Goal: Book appointment/travel/reservation

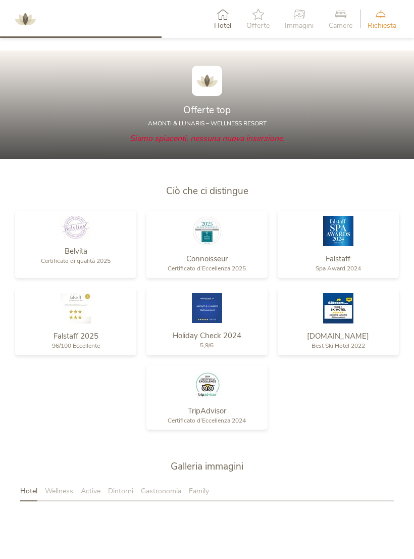
scroll to position [916, 0]
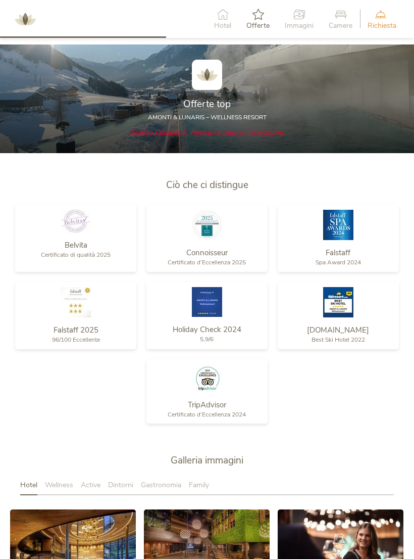
click at [206, 90] on img at bounding box center [207, 75] width 30 height 30
click at [277, 138] on span "Siamo spiacenti, nessuna nuova inserzione." at bounding box center [207, 132] width 155 height 11
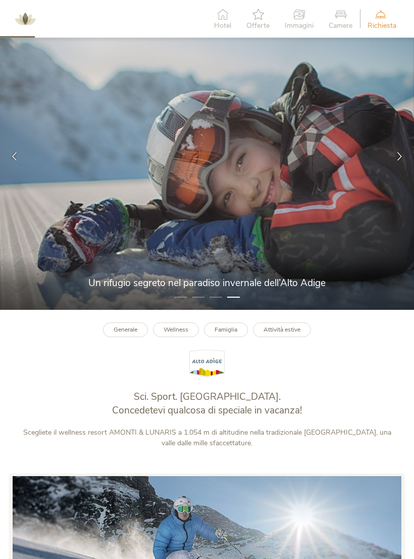
scroll to position [0, 0]
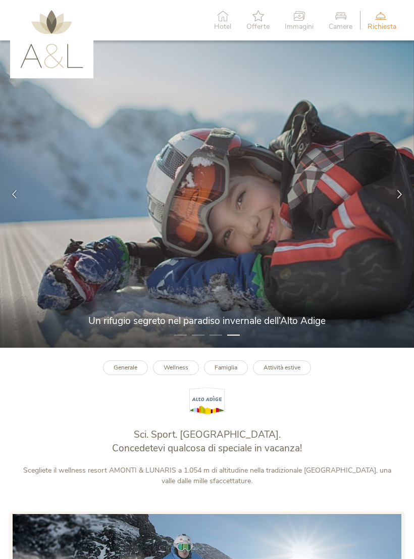
click at [228, 16] on icon at bounding box center [222, 15] width 17 height 11
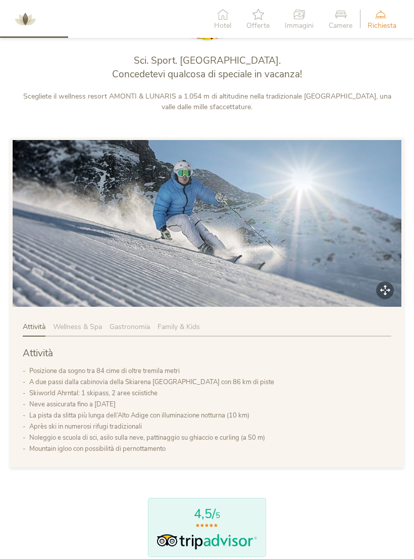
scroll to position [385, 0]
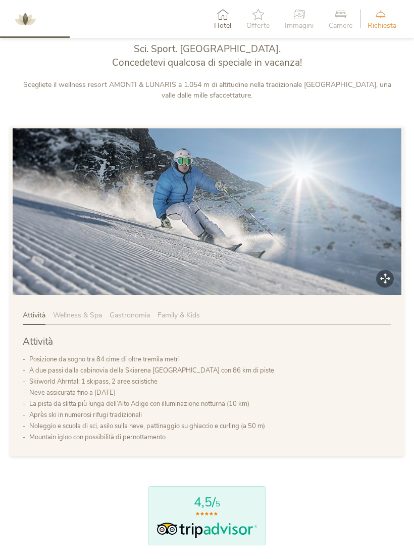
click at [255, 24] on span "Offerte" at bounding box center [257, 25] width 23 height 7
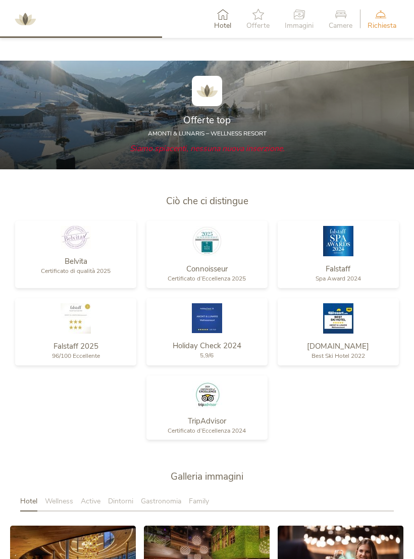
scroll to position [916, 0]
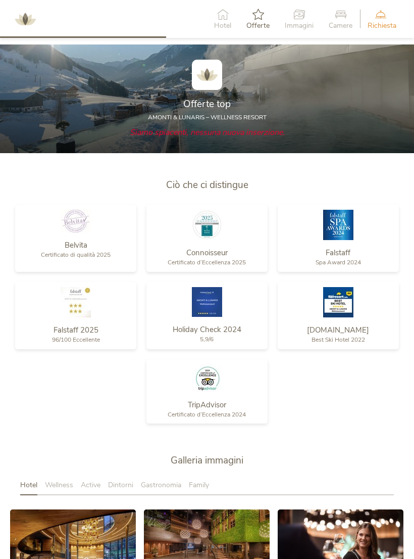
click at [251, 138] on span "Siamo spiacenti, nessuna nuova inserzione." at bounding box center [207, 132] width 155 height 11
click at [290, 122] on div "AMONTI & LUNARIS – wellness resort" at bounding box center [207, 117] width 374 height 9
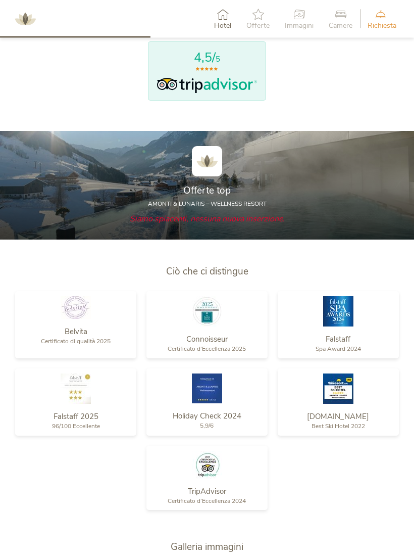
scroll to position [830, 0]
click at [211, 167] on img at bounding box center [207, 161] width 30 height 30
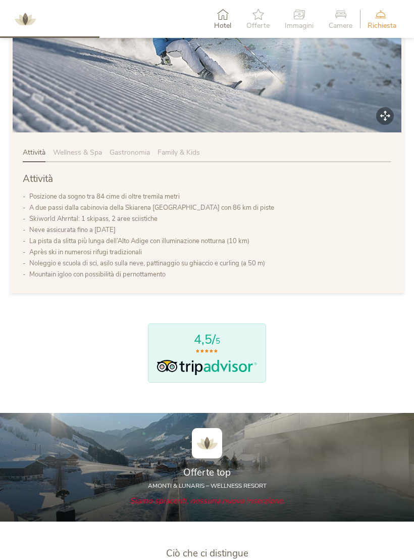
scroll to position [548, 0]
click at [385, 14] on icon at bounding box center [381, 14] width 26 height 11
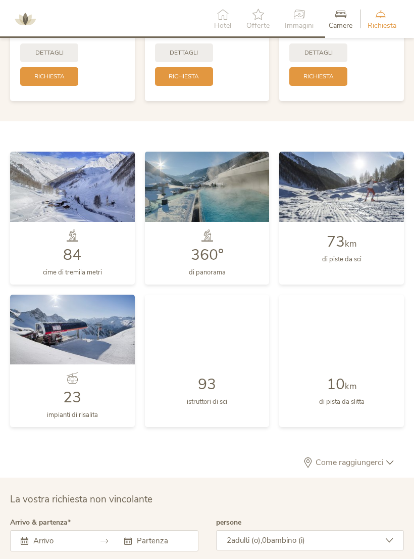
scroll to position [2313, 0]
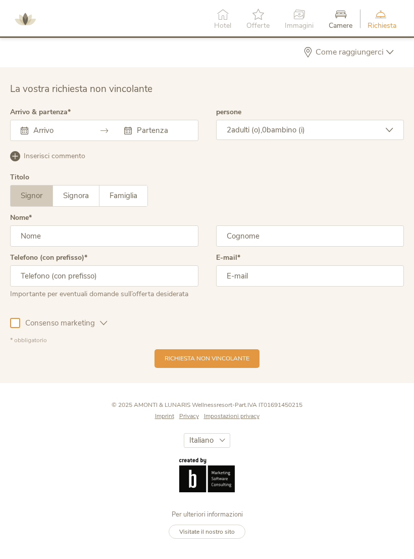
click at [35, 134] on div "Settembre 2025 Lun Mar Mer Gio Ven Sab Dom 1 2 3 4 5 6 7 8 9 10 11 12 13 14 15 …" at bounding box center [104, 130] width 188 height 21
click at [32, 132] on div "Settembre 2025 Lun Mar Mer Gio Ven Sab Dom 1 2 3 4 5 6 7 8 9 10 11 12 13 14 15 …" at bounding box center [104, 130] width 188 height 21
click at [135, 134] on div "Settembre 2025 Lun Mar Mer Gio Ven Sab Dom 1 2 3 4 5 6 7 8 9 10 11 12 13 14 15 …" at bounding box center [104, 130] width 188 height 21
click at [42, 132] on div "Questo campo non può essere lasciato vuoto. Settembre 2025 Lun Mar Mer Gio Ven …" at bounding box center [104, 130] width 188 height 21
click at [22, 129] on icon at bounding box center [25, 131] width 8 height 8
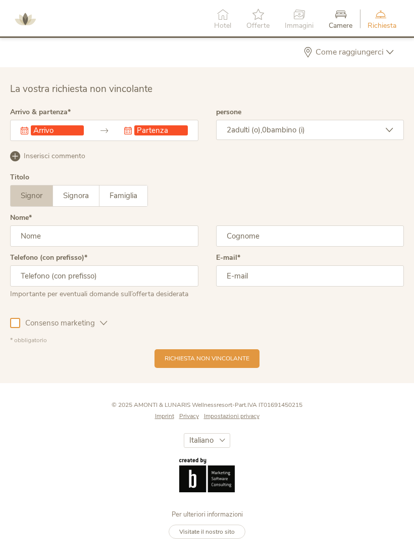
click at [29, 132] on div "Questo campo non può essere lasciato vuoto." at bounding box center [52, 130] width 63 height 10
click at [29, 125] on div "Questo campo non può essere lasciato vuoto." at bounding box center [52, 130] width 63 height 10
click at [101, 134] on icon at bounding box center [105, 131] width 8 height 8
click at [27, 130] on icon at bounding box center [25, 131] width 8 height 8
click at [49, 132] on div "Questo campo non può essere lasciato vuoto. Questo campo non può essere lasciat…" at bounding box center [104, 130] width 188 height 21
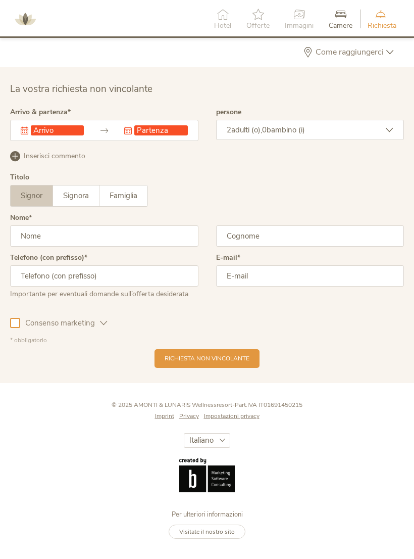
click at [52, 131] on input "text" at bounding box center [57, 130] width 53 height 10
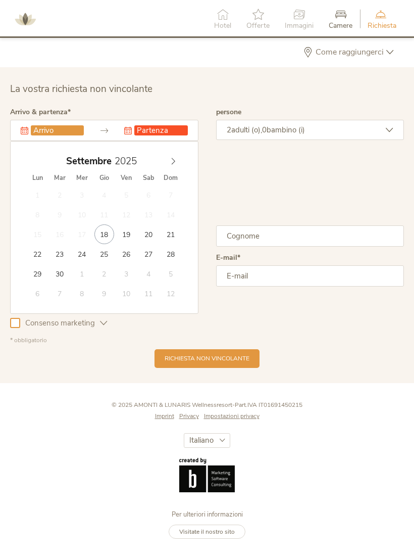
click at [171, 165] on icon at bounding box center [173, 161] width 7 height 7
click at [169, 158] on span at bounding box center [173, 159] width 17 height 14
click at [171, 158] on span at bounding box center [173, 159] width 17 height 14
type input "14.12.2025"
click at [173, 131] on input "text" at bounding box center [160, 130] width 53 height 10
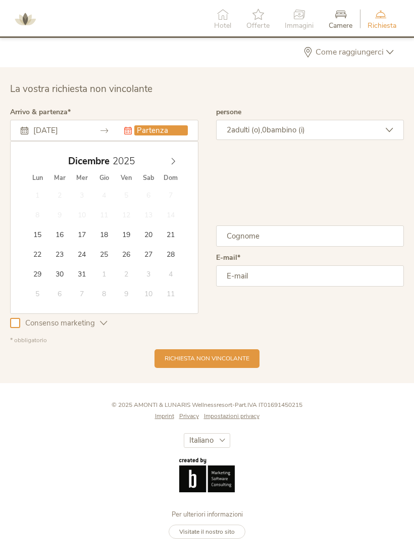
type input "19.12.2025"
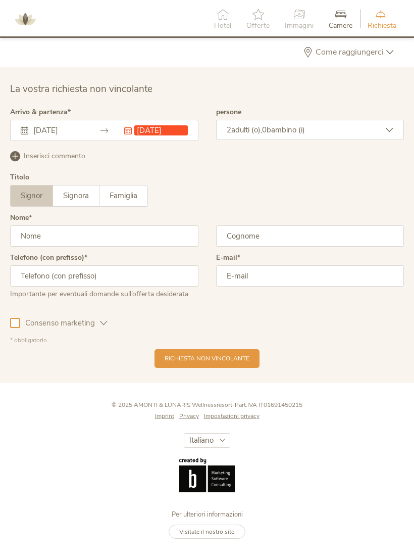
click at [326, 134] on div "2 adulti (o), 0 bambino (i)" at bounding box center [310, 130] width 188 height 20
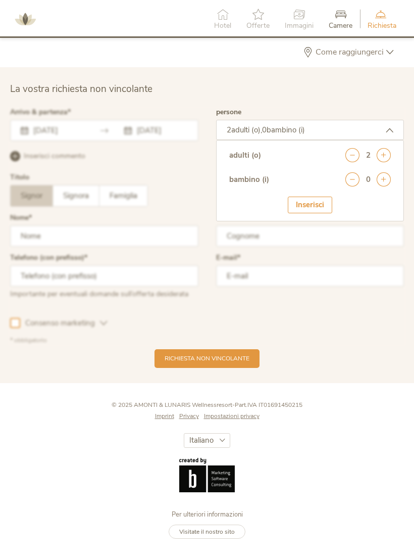
click at [385, 181] on icon at bounding box center [384, 179] width 14 height 14
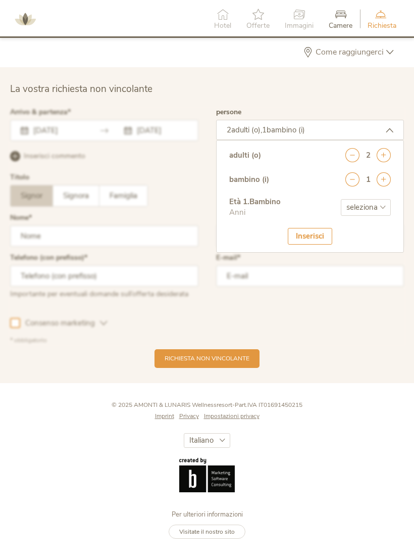
click at [381, 209] on select "seleziona 0 1 2 3 4 5 6 7 8 9 10 11 12 13 14 15 16 17" at bounding box center [366, 207] width 50 height 17
click at [379, 208] on select "seleziona 0 1 2 3 4 5 6 7 8 9 10 11 12 13 14 15 16 17" at bounding box center [366, 207] width 50 height 17
select select "5"
click at [321, 233] on div "Inserisci" at bounding box center [310, 236] width 44 height 17
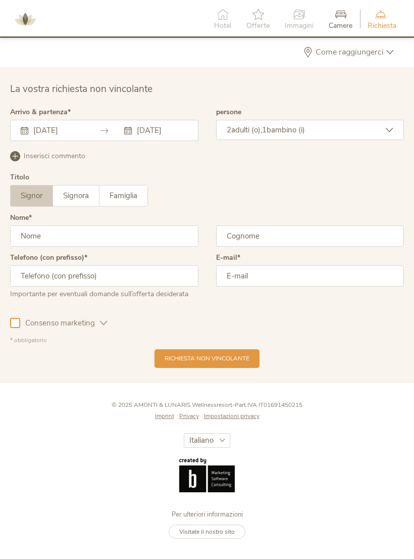
click at [39, 239] on input "text" at bounding box center [104, 235] width 188 height 21
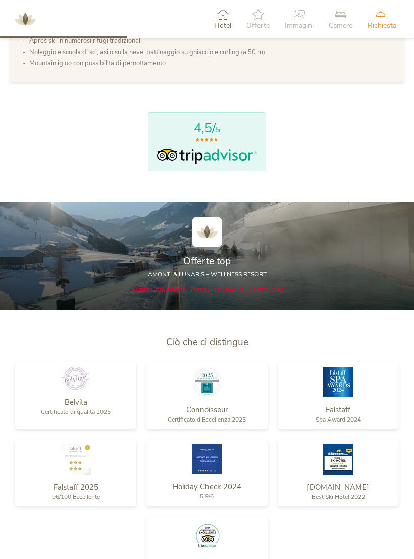
scroll to position [700, 0]
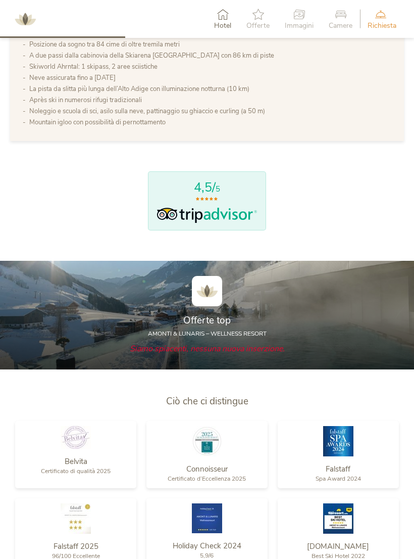
type input "Caprioli"
click at [29, 18] on img at bounding box center [25, 19] width 30 height 30
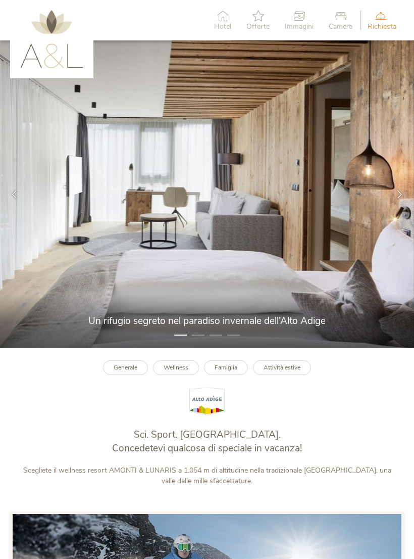
click at [45, 33] on img at bounding box center [51, 39] width 63 height 58
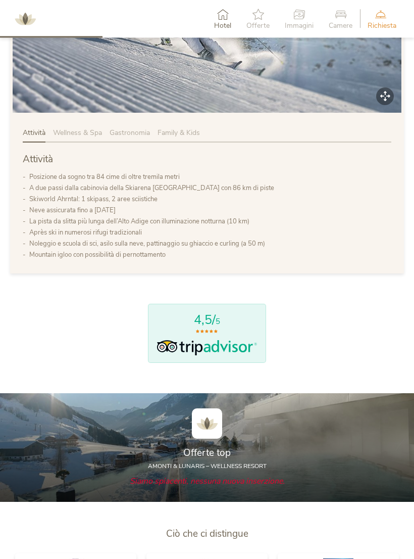
scroll to position [568, 0]
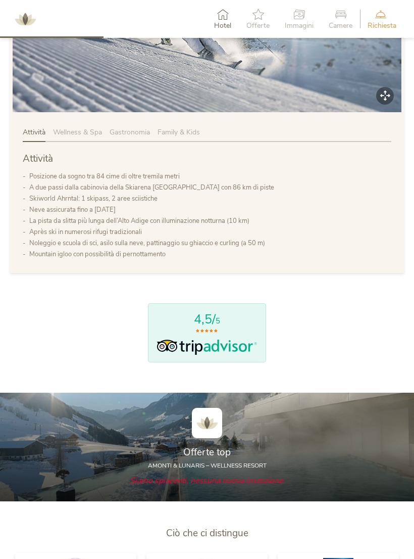
click at [214, 432] on img at bounding box center [207, 423] width 30 height 30
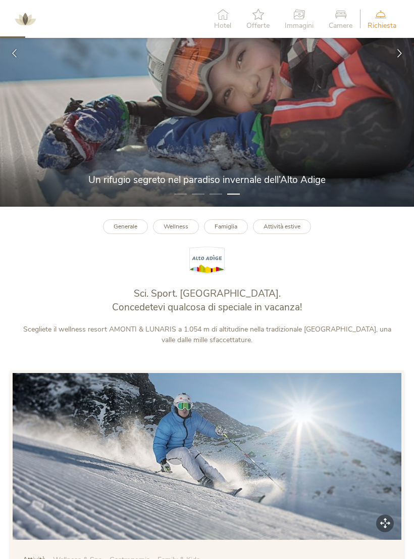
scroll to position [0, 0]
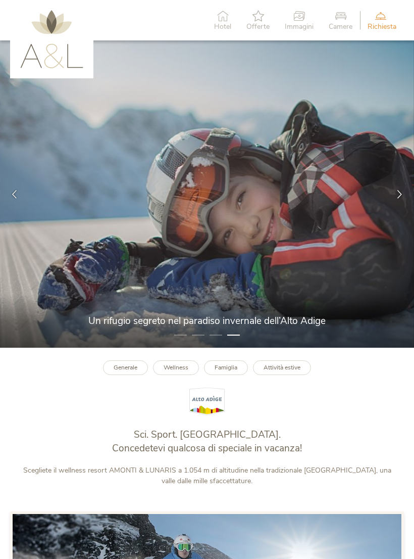
click at [396, 198] on icon at bounding box center [399, 194] width 9 height 9
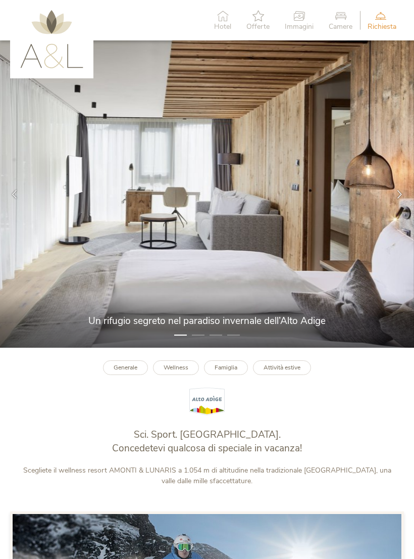
click at [400, 196] on icon at bounding box center [399, 194] width 9 height 9
click at [402, 195] on icon at bounding box center [399, 194] width 9 height 9
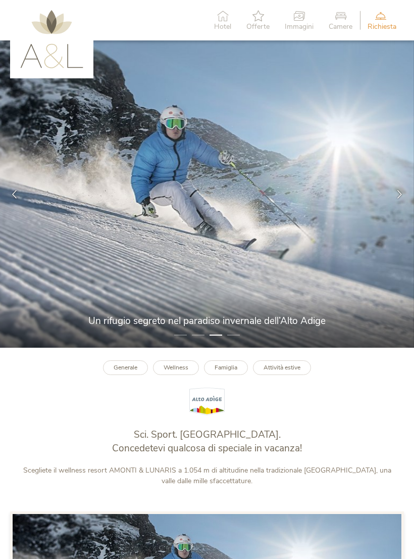
click at [263, 14] on icon at bounding box center [257, 15] width 23 height 11
click at [60, 25] on img at bounding box center [51, 39] width 63 height 58
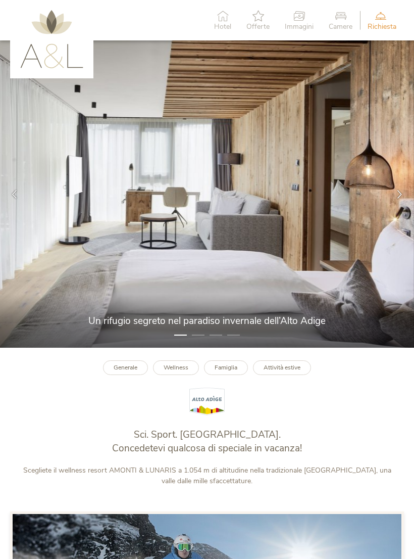
click at [234, 371] on b "Famiglia" at bounding box center [226, 367] width 23 height 8
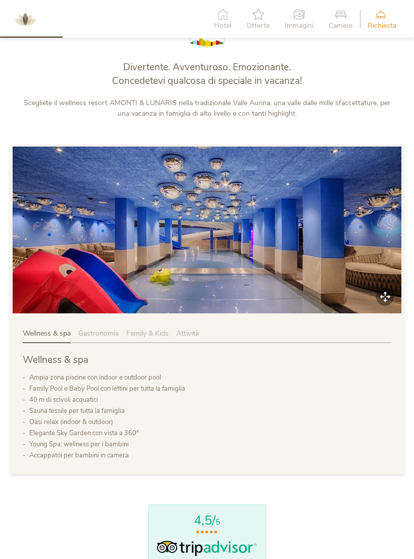
scroll to position [369, 0]
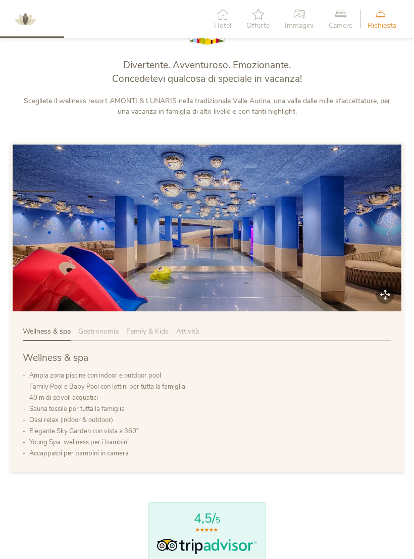
click at [147, 336] on span "Family & Kids" at bounding box center [147, 331] width 42 height 10
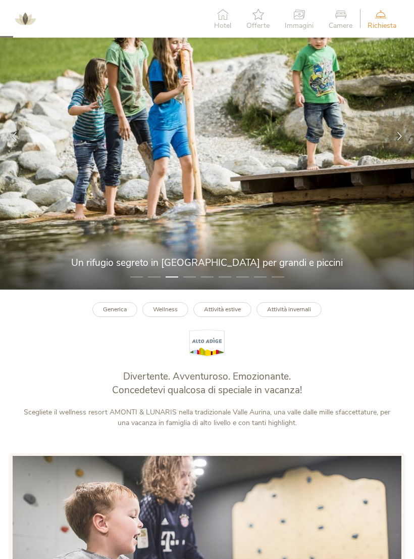
scroll to position [0, 0]
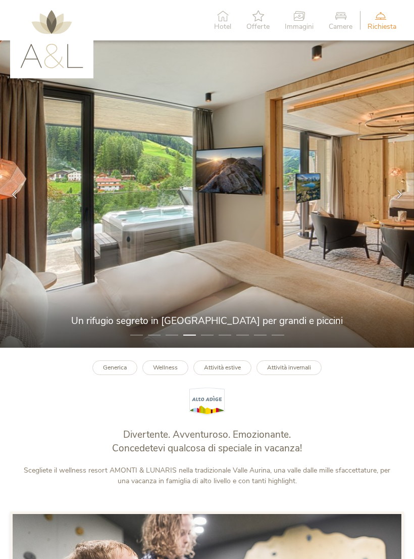
click at [221, 14] on icon at bounding box center [222, 15] width 17 height 11
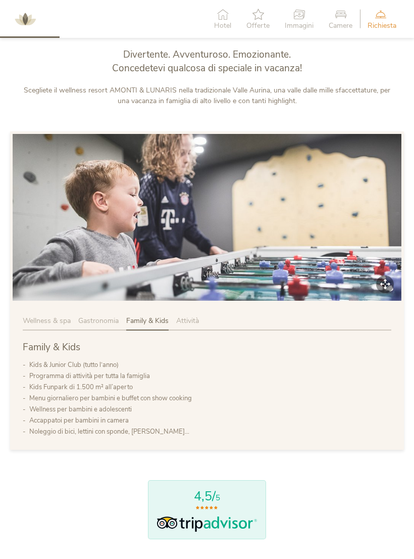
scroll to position [385, 0]
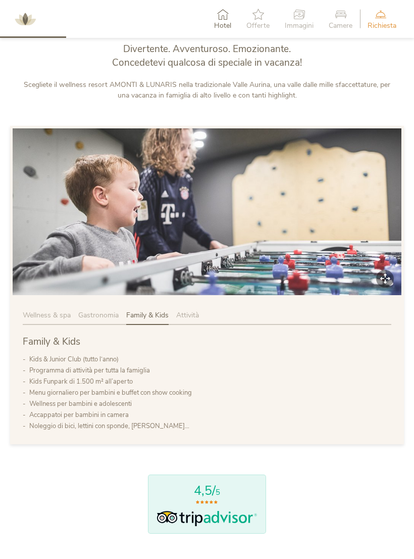
click at [249, 213] on img at bounding box center [207, 211] width 389 height 166
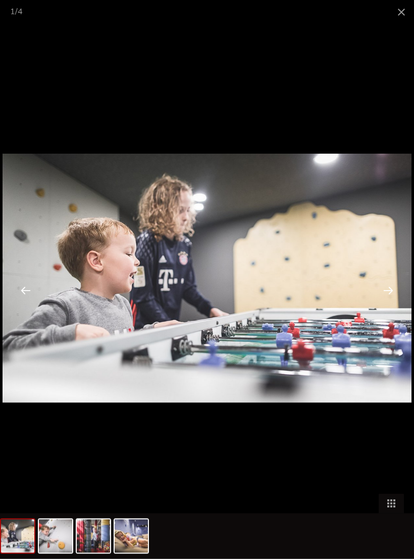
scroll to position [381, 0]
click at [391, 291] on div at bounding box center [388, 289] width 31 height 31
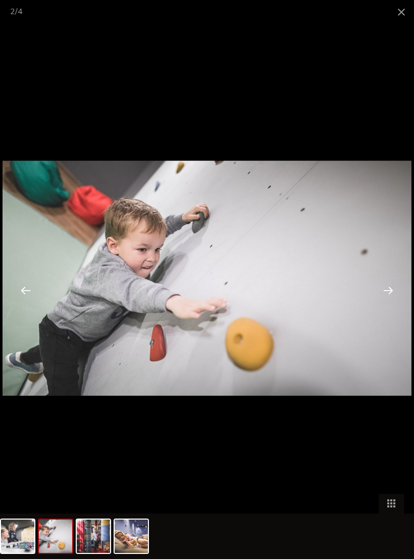
click at [391, 289] on div at bounding box center [388, 289] width 31 height 31
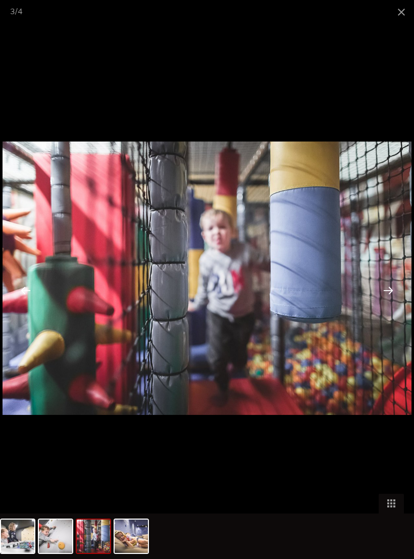
click at [390, 291] on div at bounding box center [388, 289] width 31 height 31
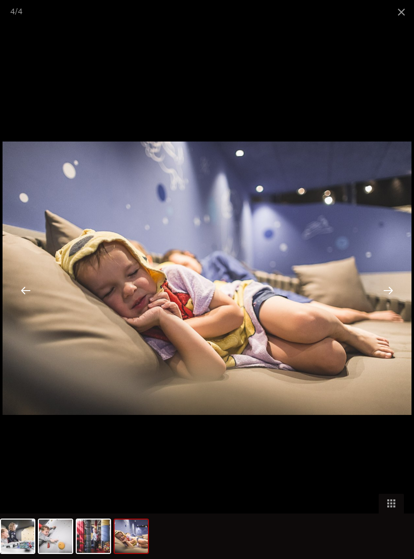
click at [402, 10] on span at bounding box center [401, 12] width 25 height 24
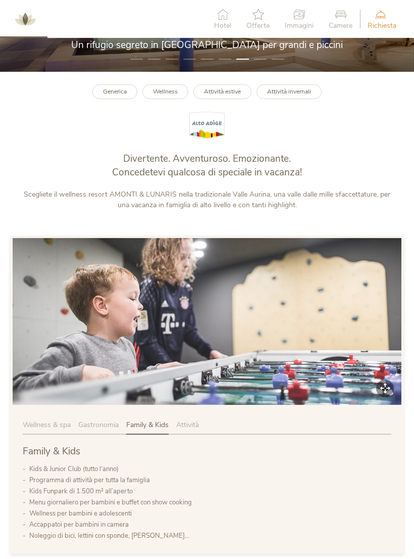
scroll to position [275, 0]
click at [301, 96] on b "Attività invernali" at bounding box center [289, 92] width 44 height 8
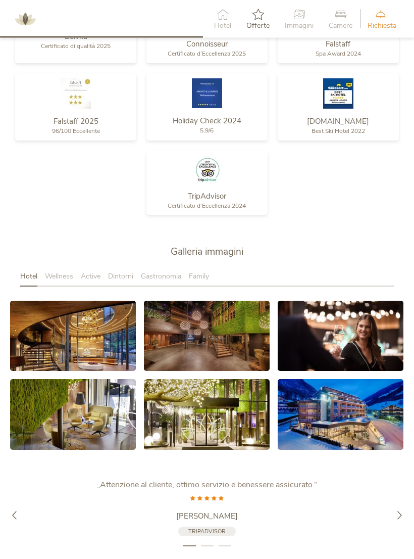
scroll to position [1125, 0]
click at [341, 416] on icon at bounding box center [340, 414] width 13 height 13
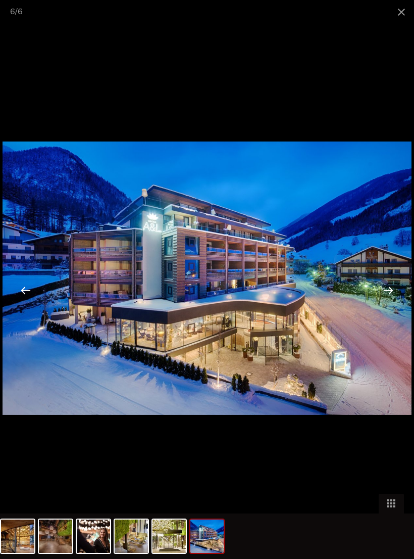
click at [390, 299] on div at bounding box center [388, 289] width 31 height 31
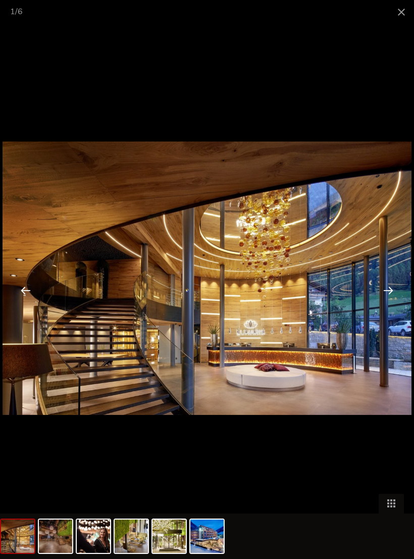
click at [385, 295] on div at bounding box center [388, 289] width 31 height 31
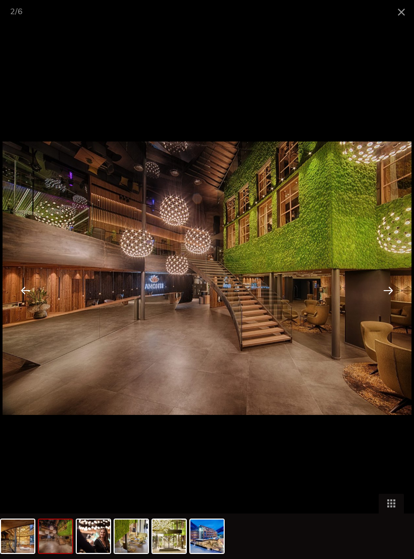
click at [389, 293] on div at bounding box center [388, 289] width 31 height 31
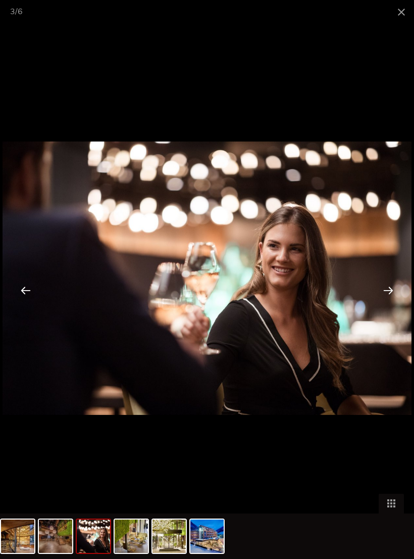
click at [384, 296] on div at bounding box center [388, 289] width 31 height 31
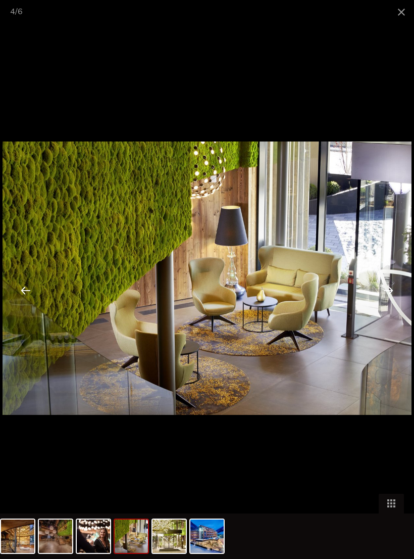
click at [408, 11] on span at bounding box center [401, 12] width 25 height 24
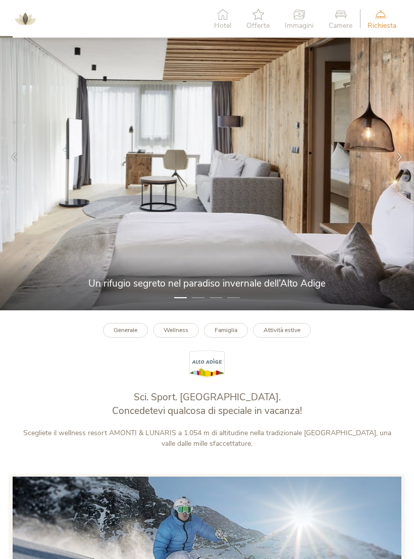
scroll to position [0, 0]
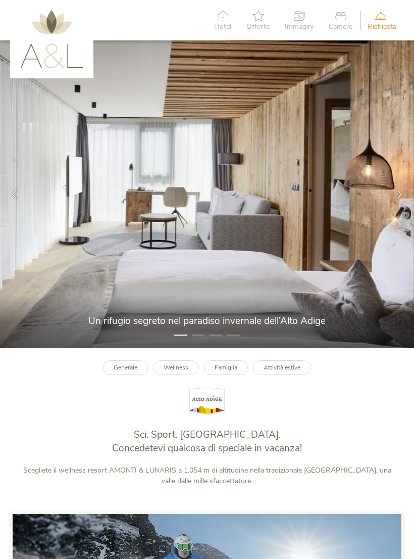
click at [52, 27] on img at bounding box center [51, 39] width 63 height 58
